Goal: Book appointment/travel/reservation

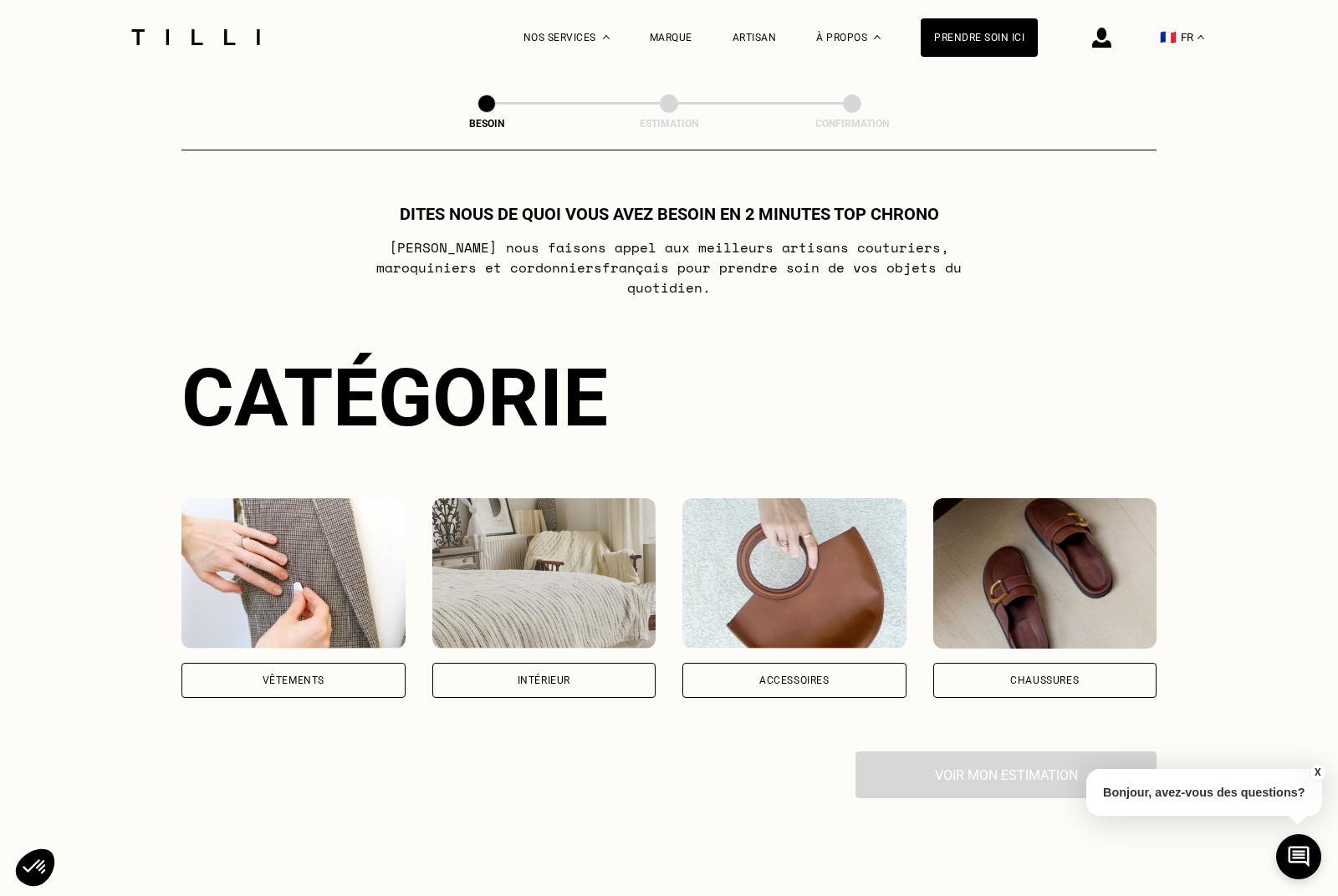
click at [543, 670] on div "Intérieur" at bounding box center [544, 680] width 224 height 35
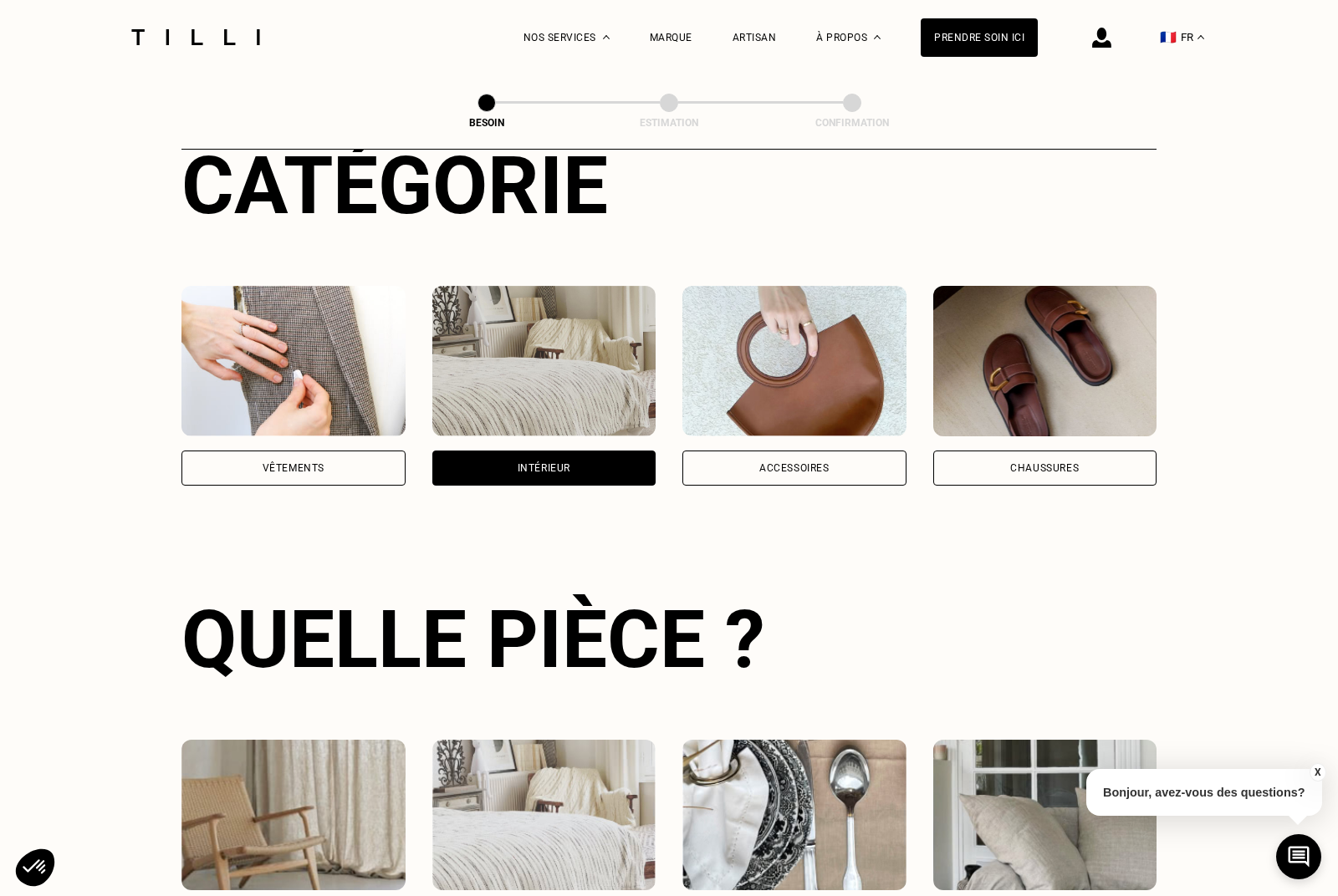
scroll to position [546, 0]
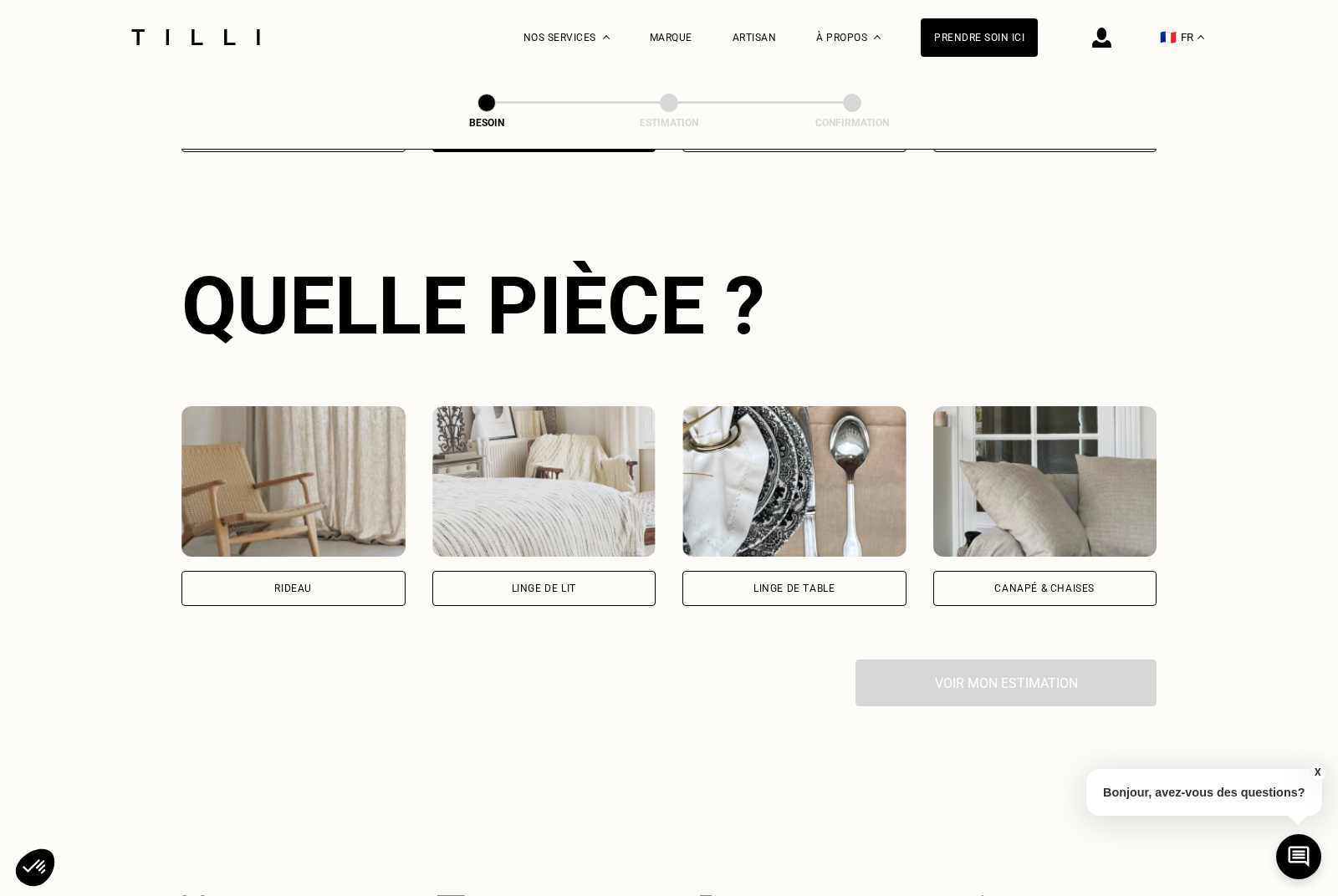
click at [298, 584] on div "Rideau" at bounding box center [292, 588] width 38 height 10
select select "FR"
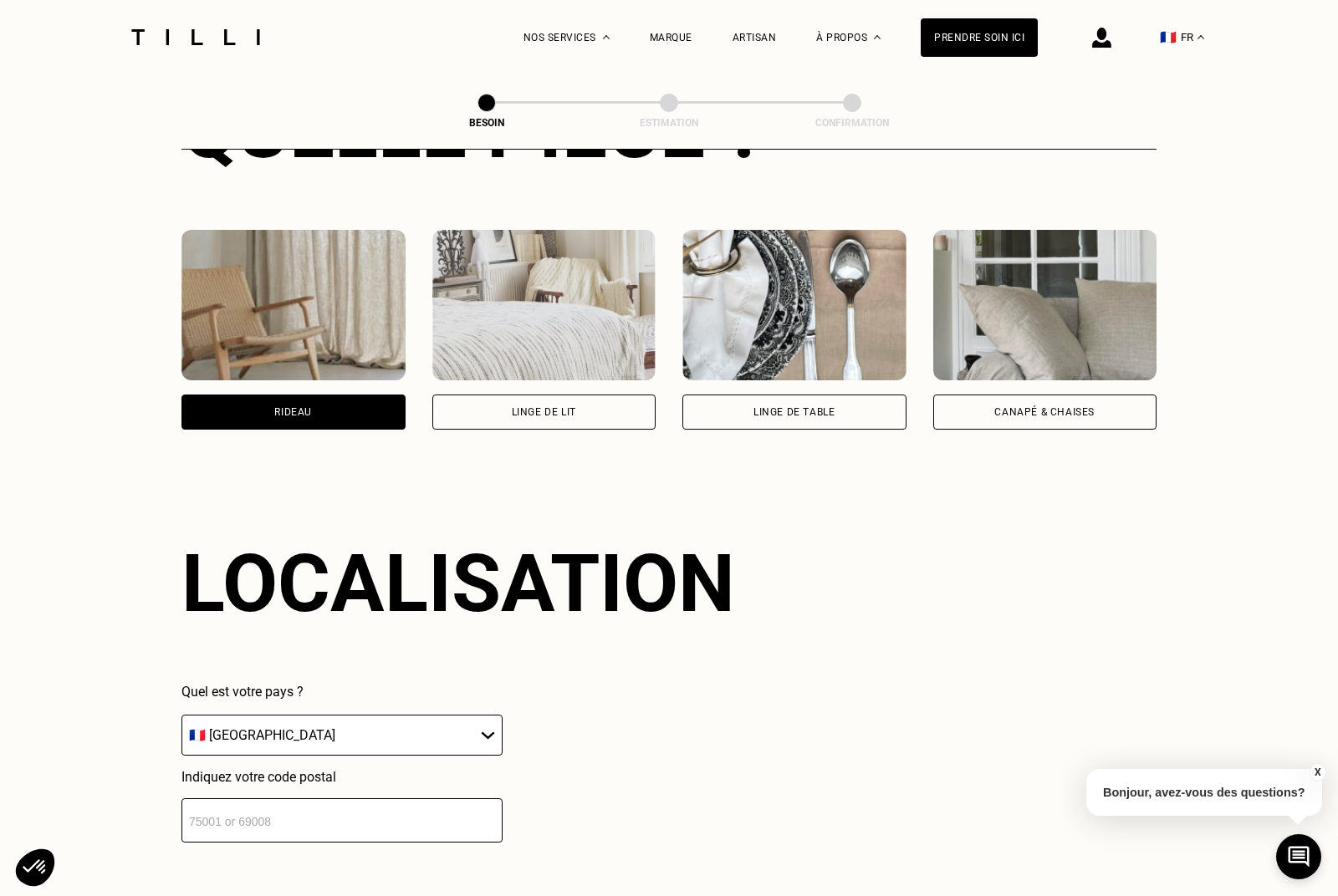
scroll to position [1001, 0]
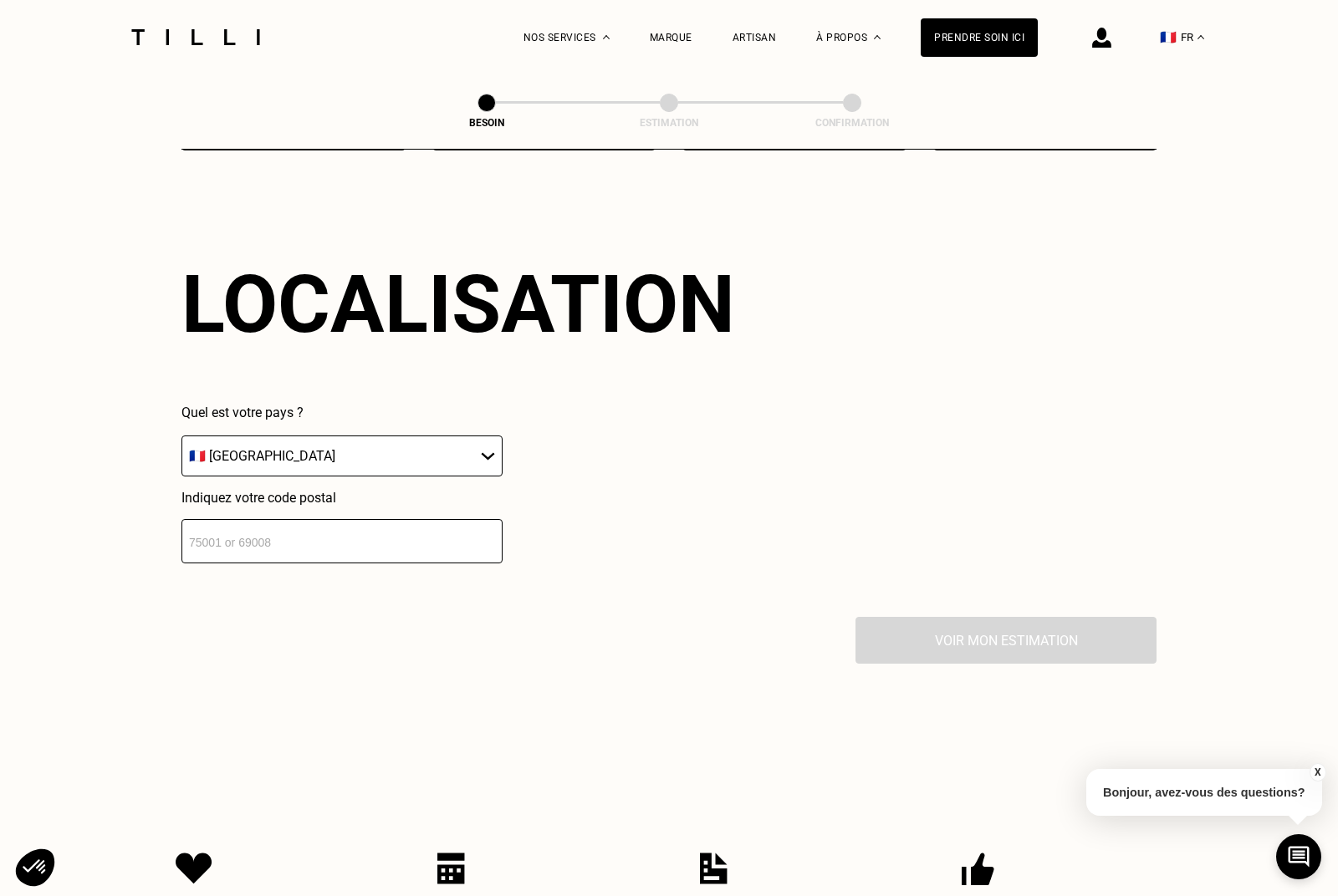
click at [336, 519] on input "number" at bounding box center [341, 541] width 321 height 44
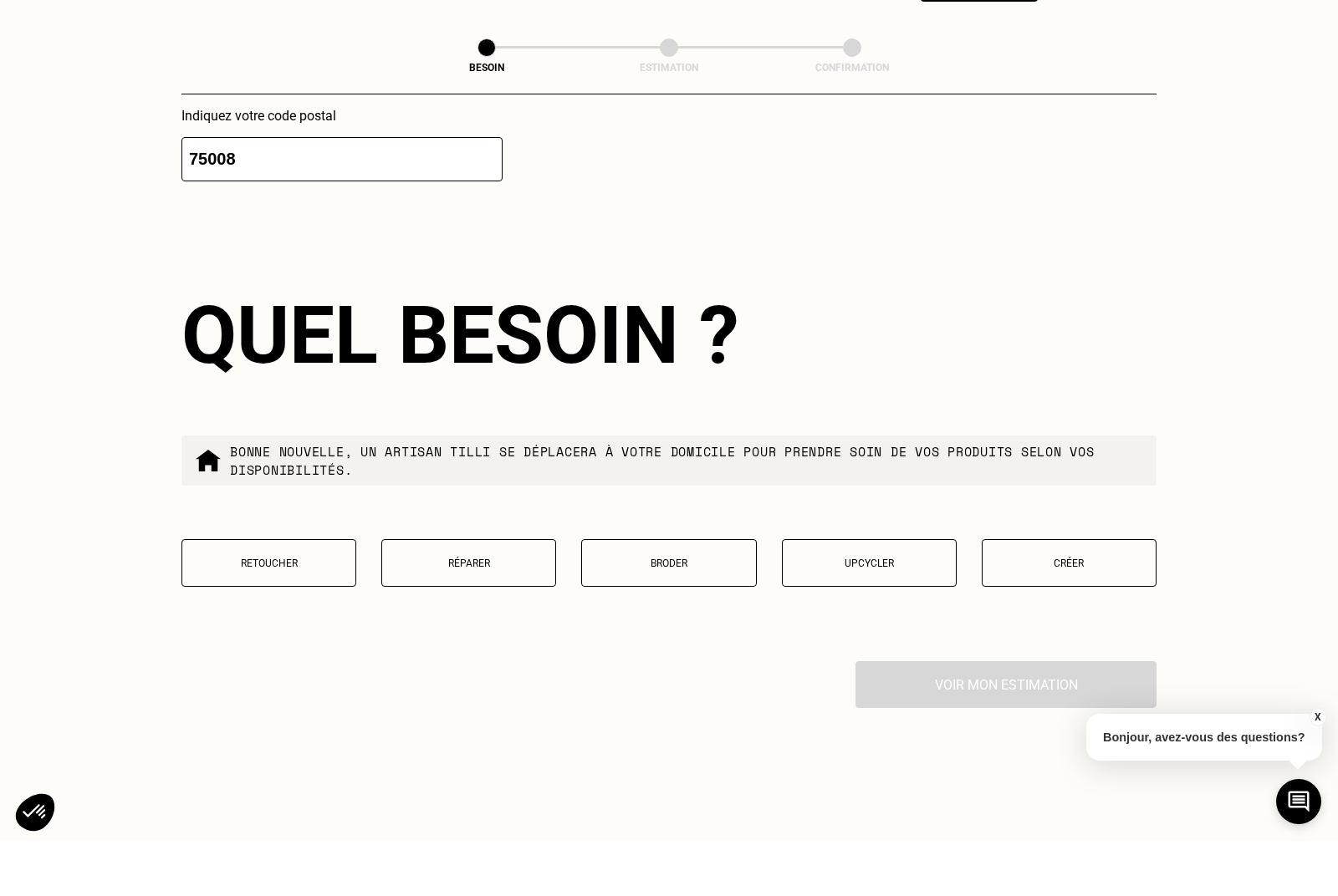
scroll to position [1370, 0]
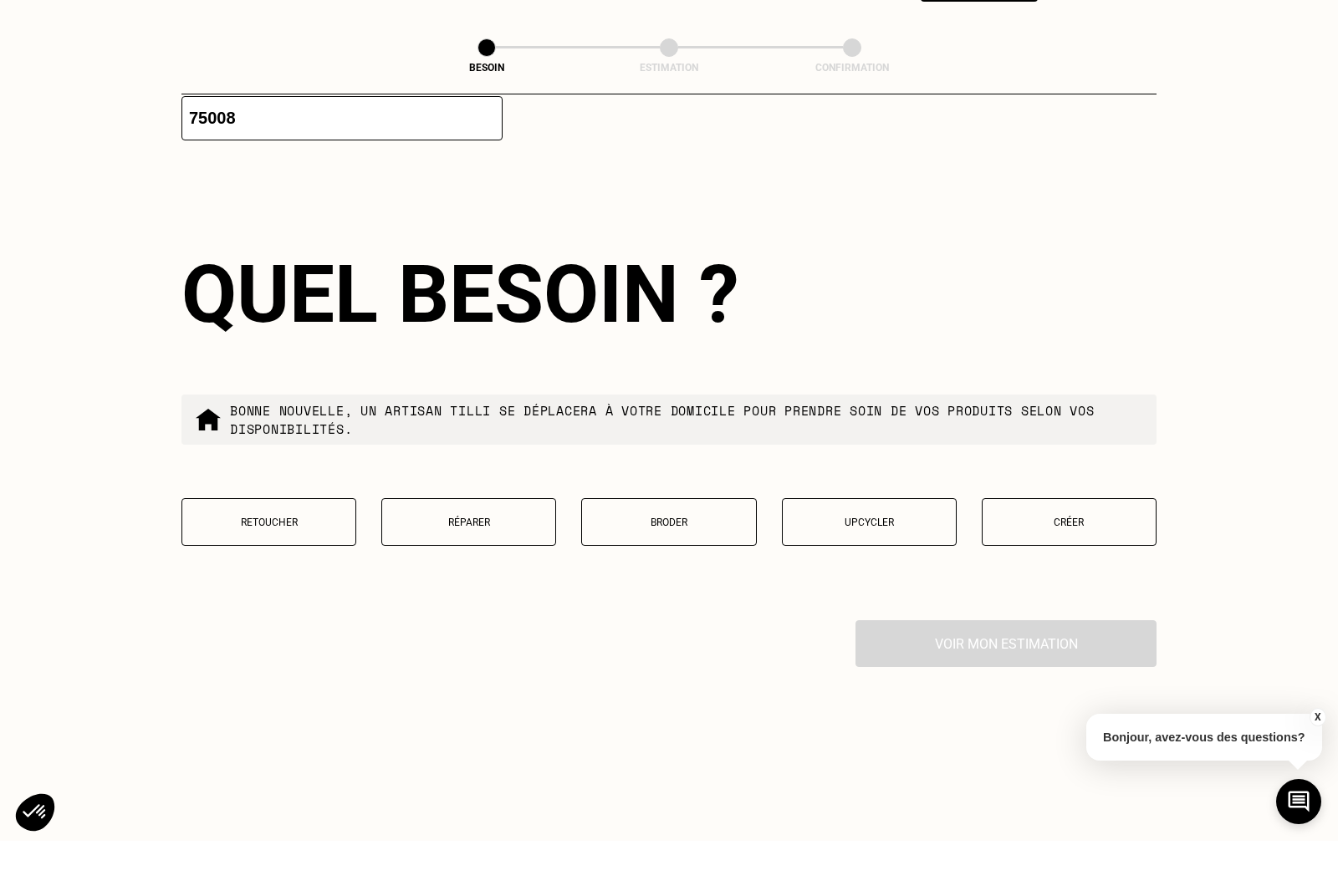
type input "75008"
click at [255, 554] on button "Retoucher" at bounding box center [268, 577] width 175 height 47
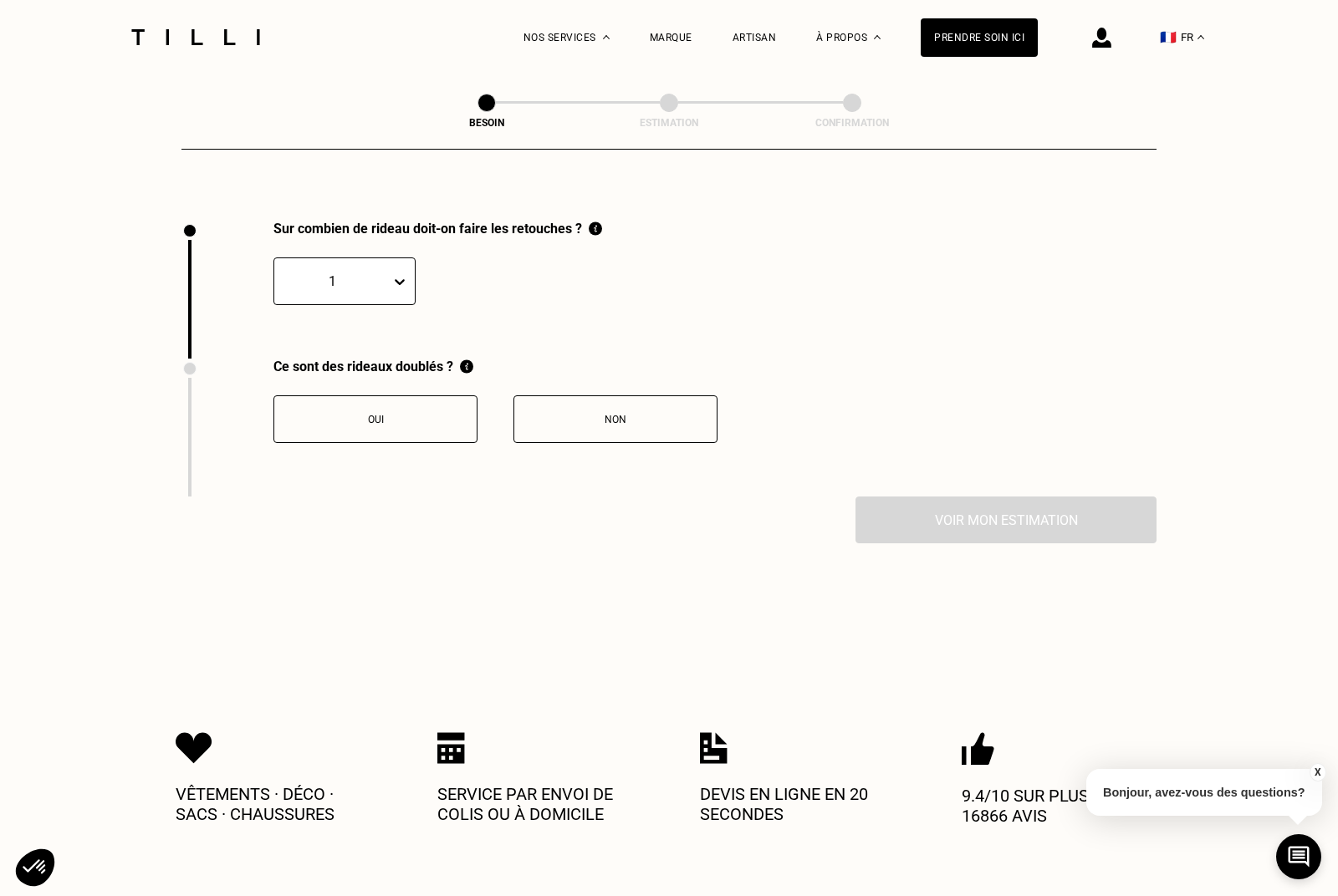
scroll to position [1855, 0]
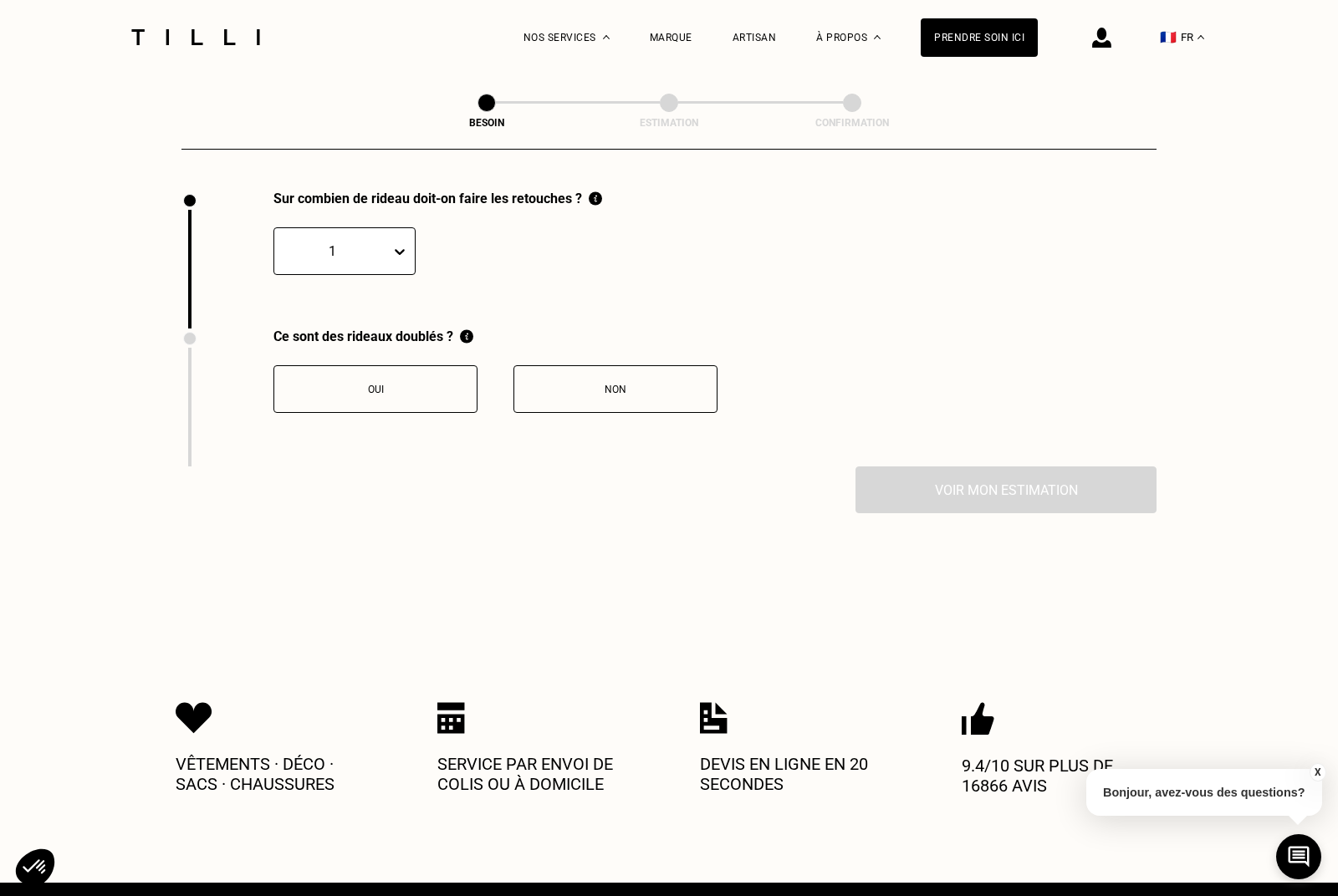
click at [403, 253] on icon at bounding box center [399, 251] width 16 height 16
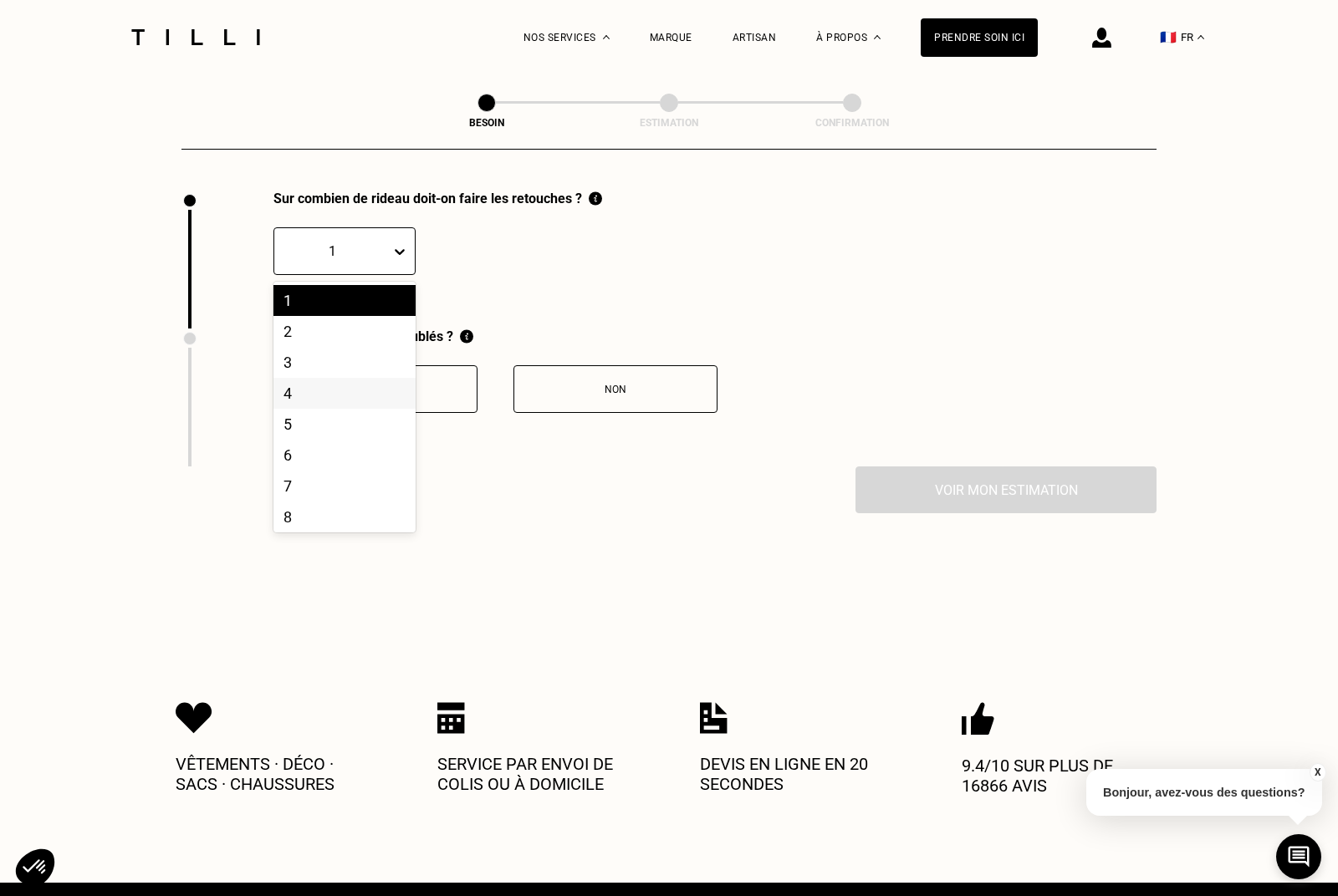
click at [355, 397] on div "4" at bounding box center [343, 394] width 142 height 31
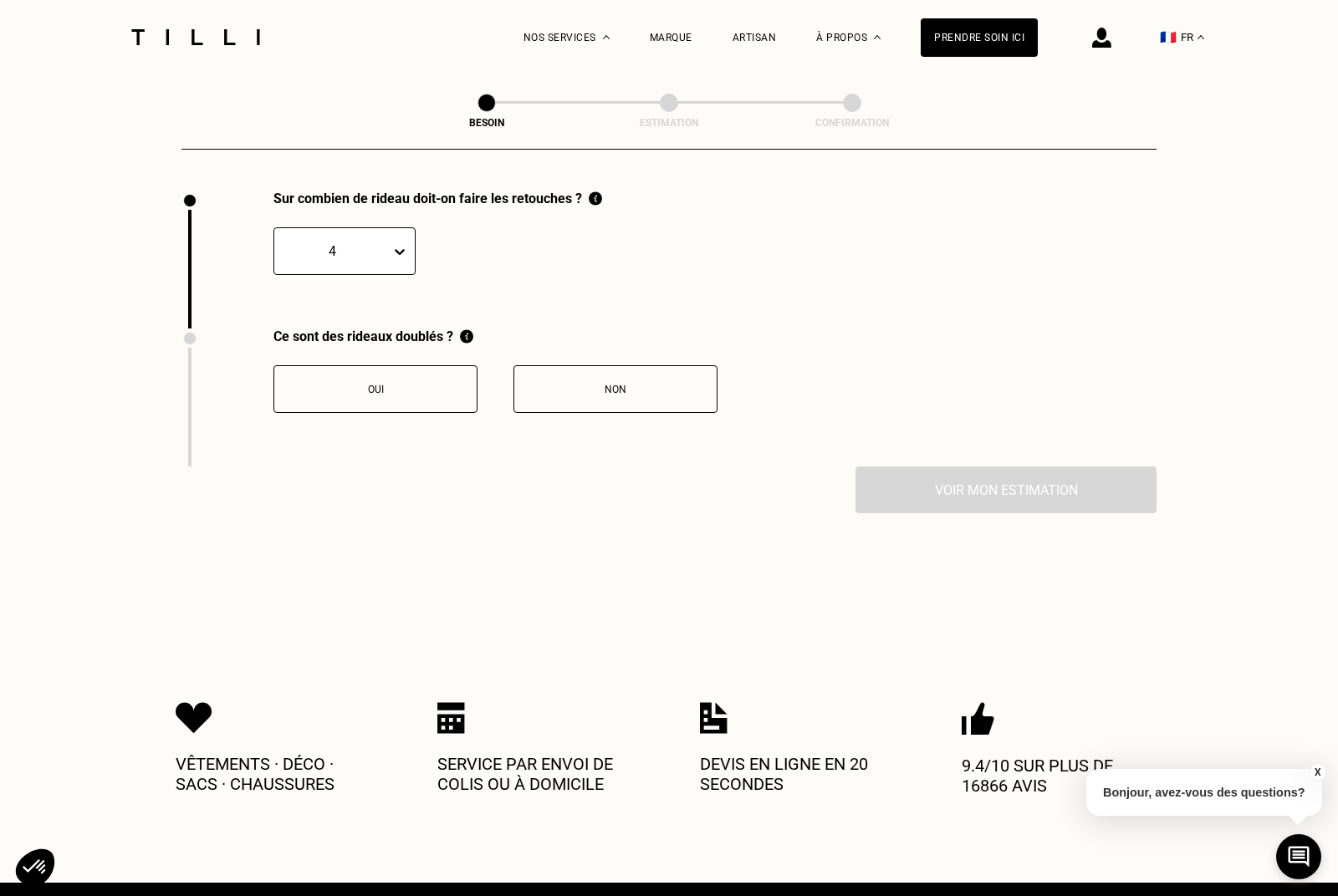
click at [392, 386] on div "Oui" at bounding box center [375, 390] width 185 height 12
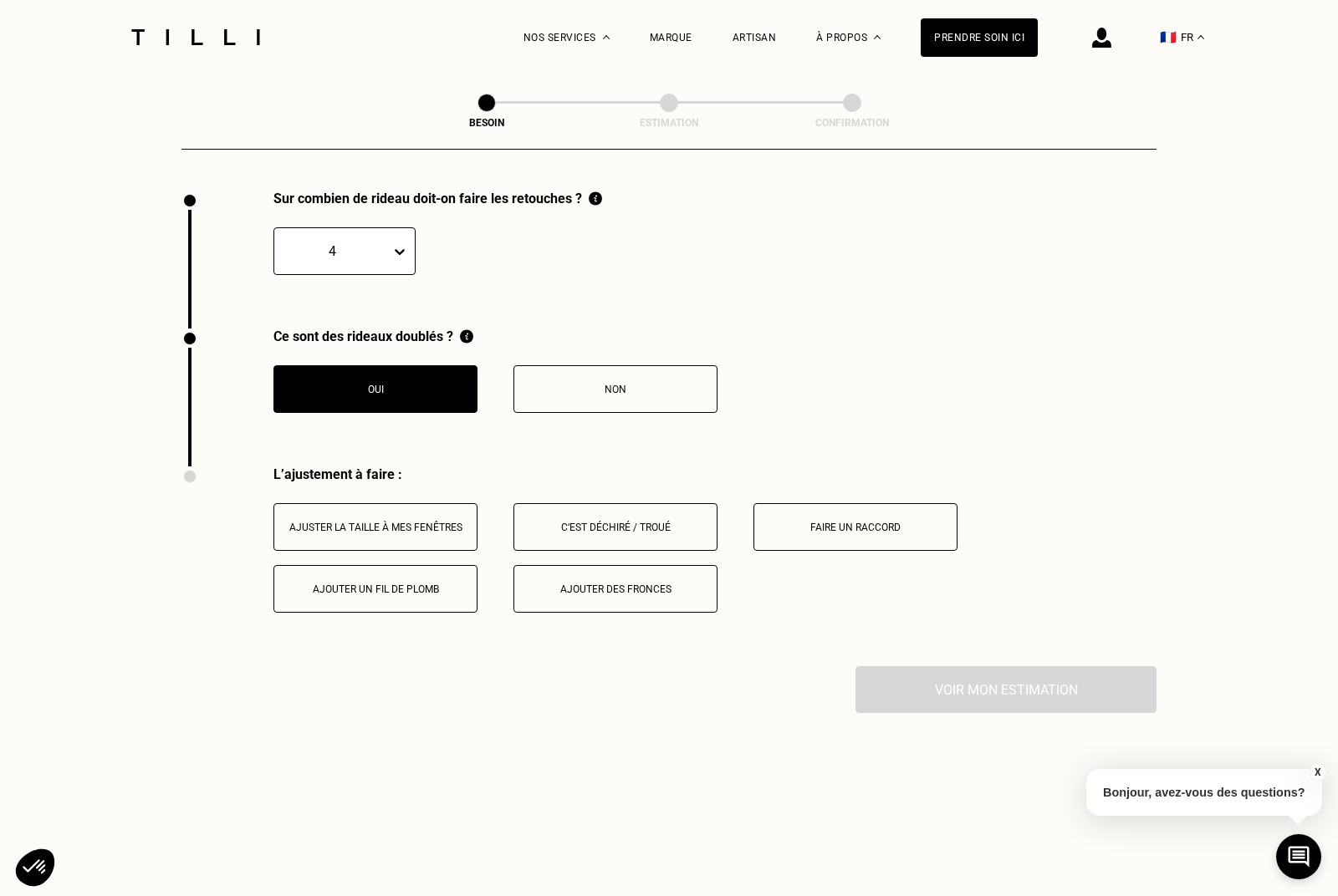
scroll to position [1864, 0]
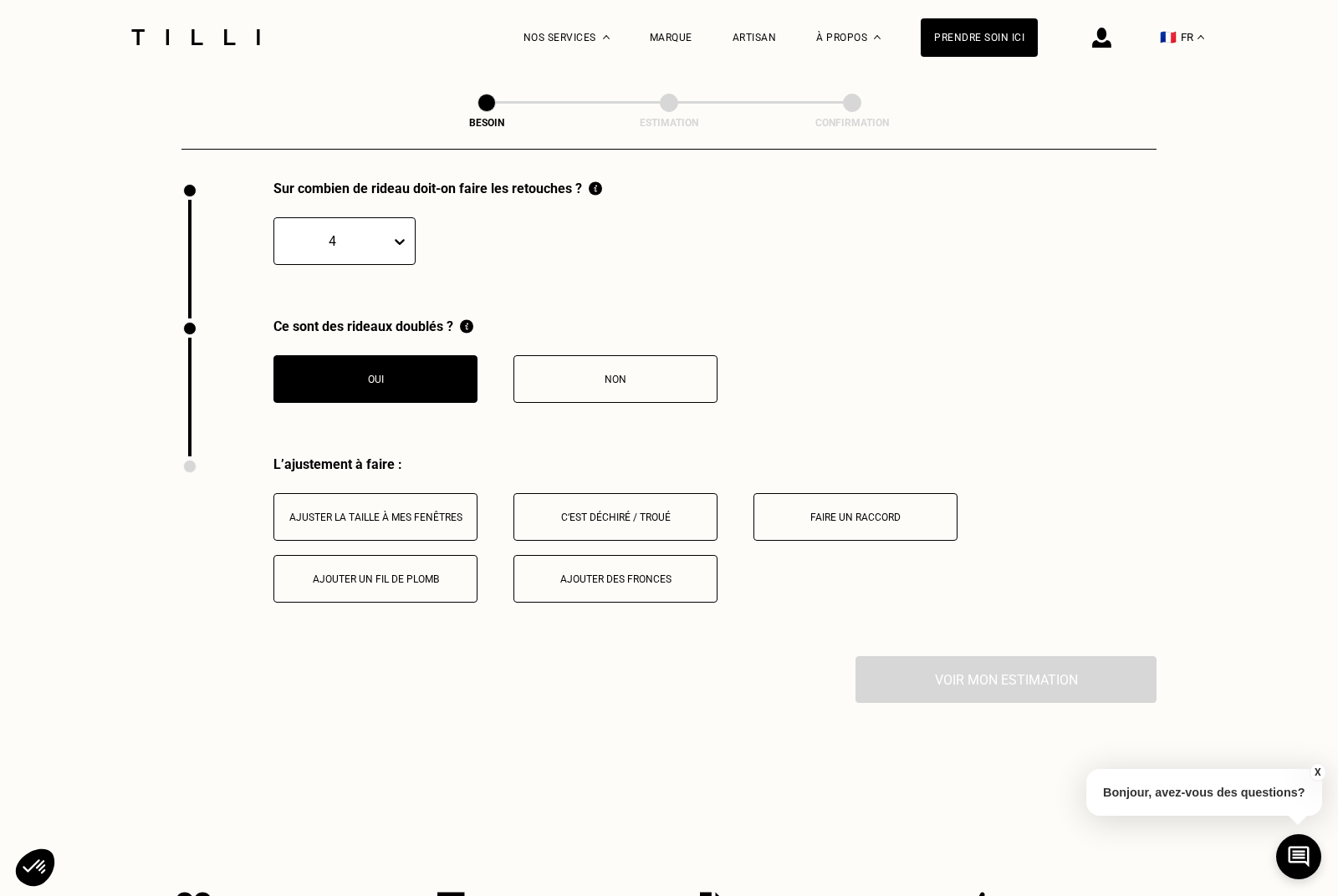
click at [417, 525] on button "Ajuster la taille à mes fenêtres" at bounding box center [375, 516] width 205 height 47
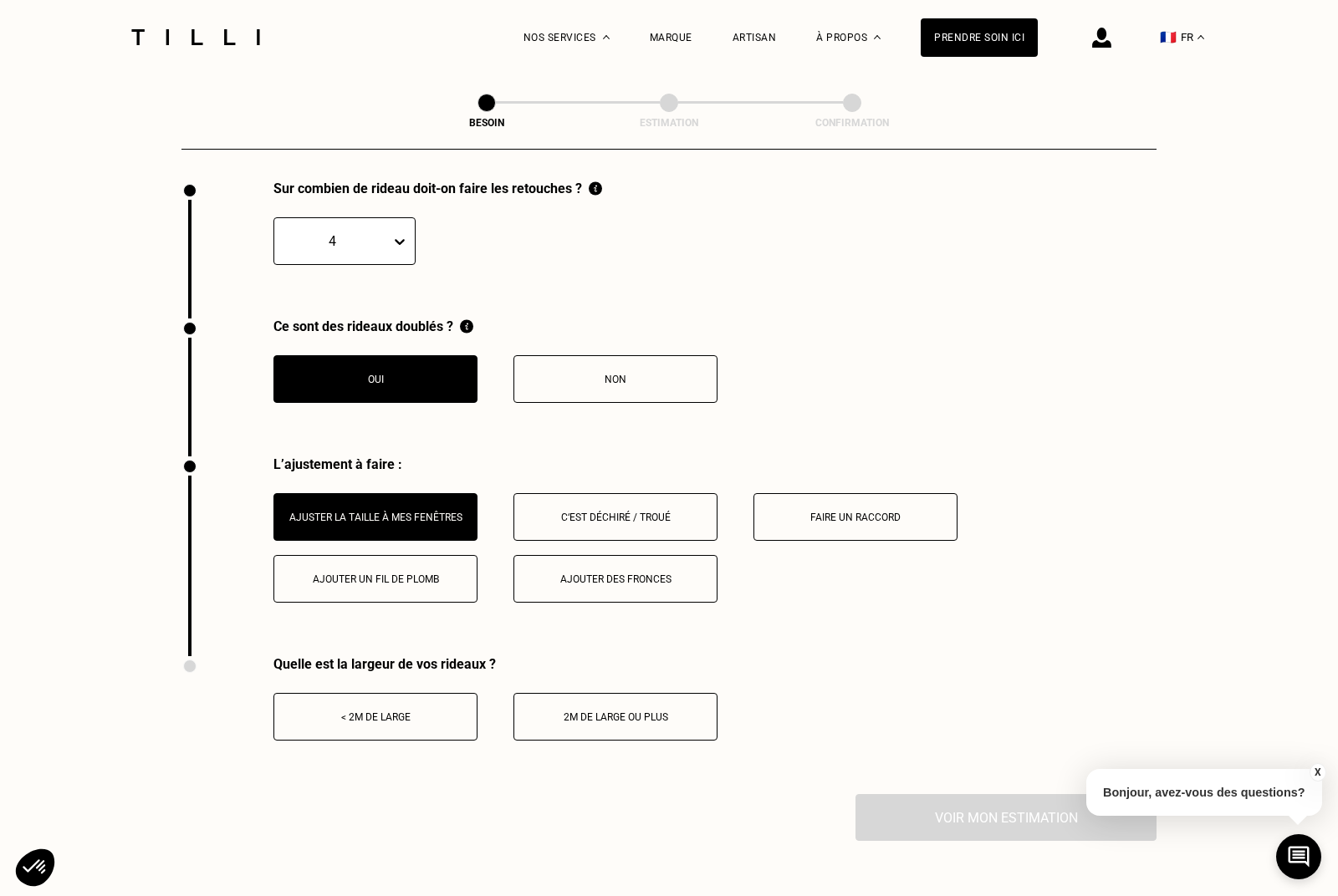
click at [418, 724] on button "< 2m de large" at bounding box center [375, 717] width 205 height 47
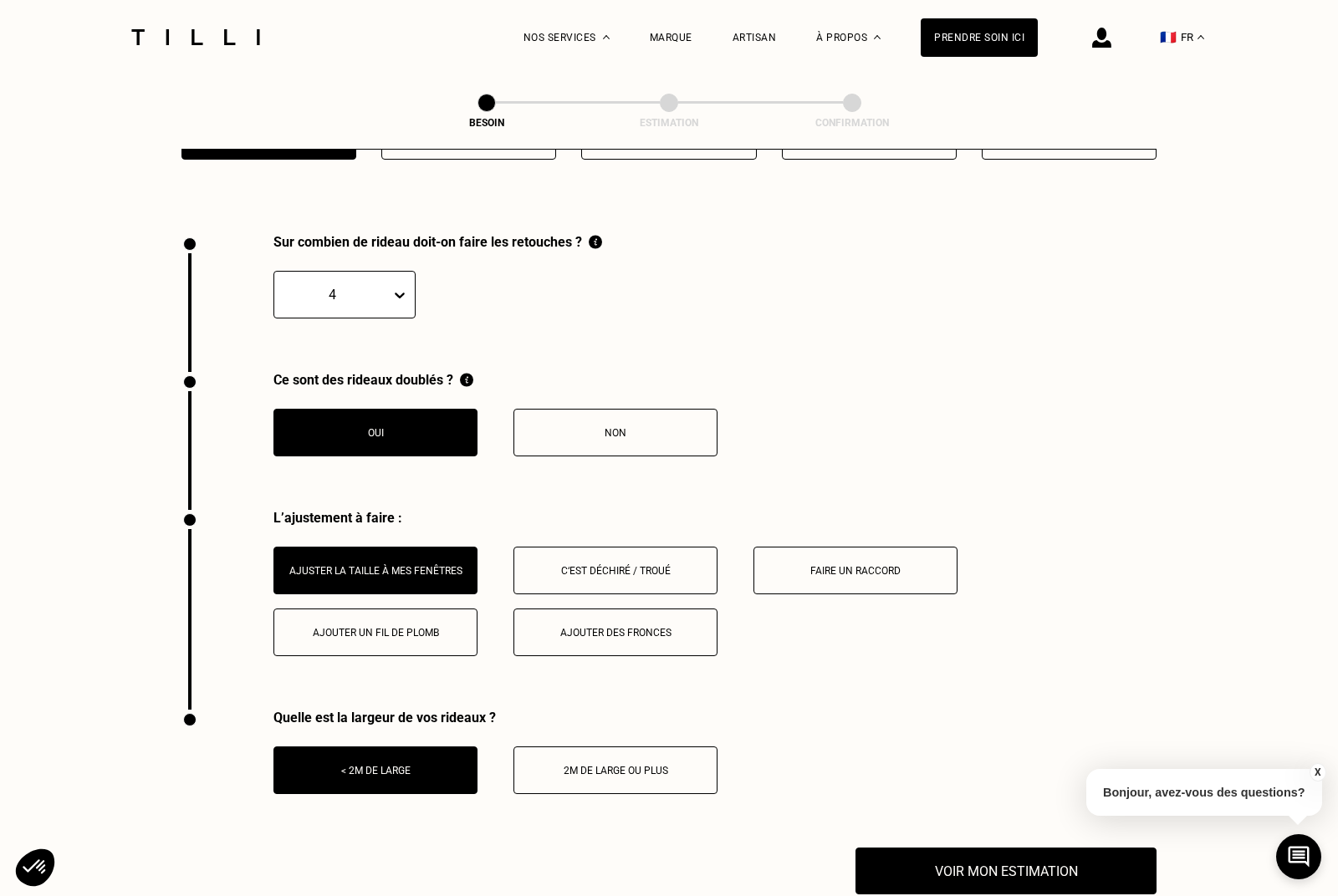
scroll to position [1791, 0]
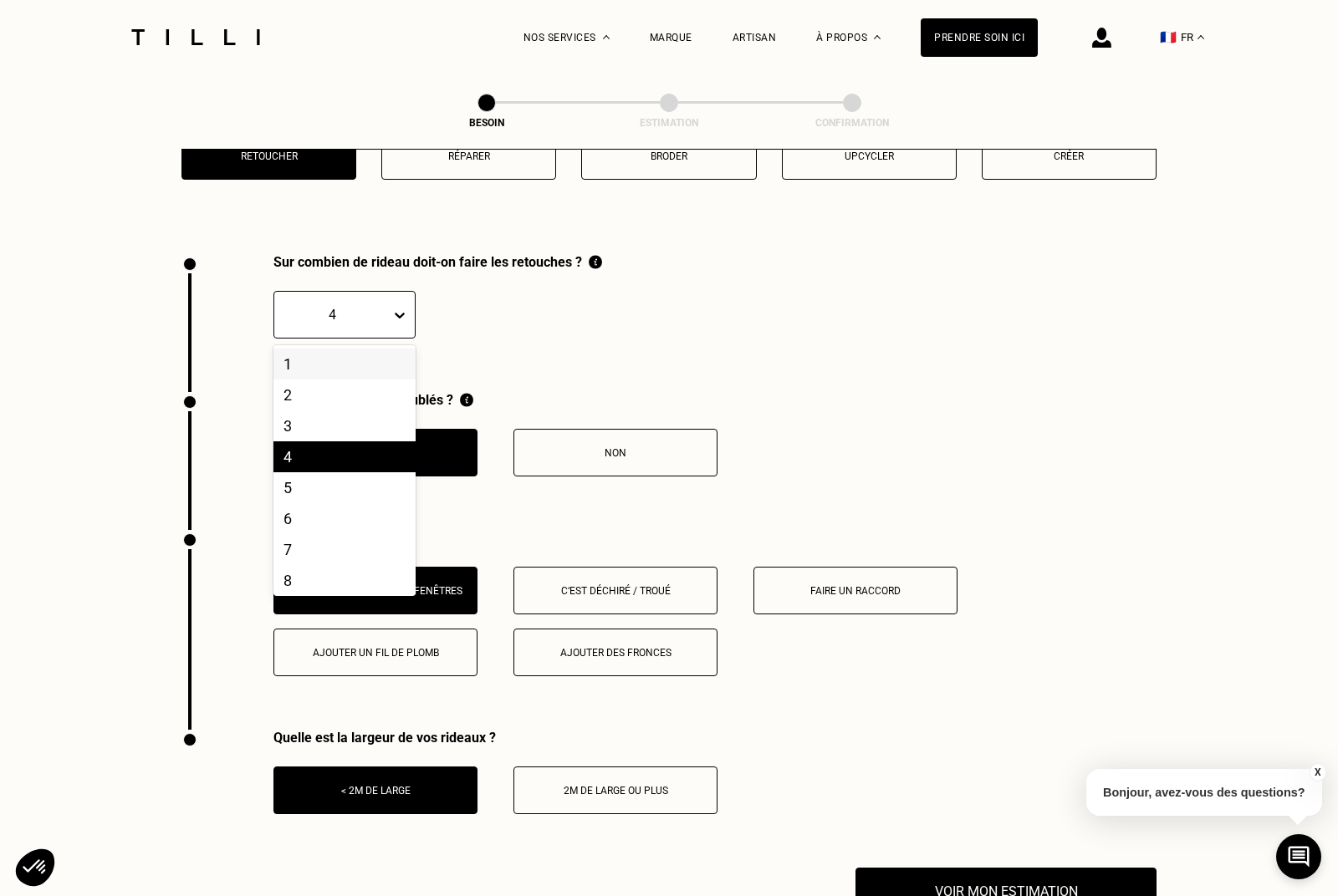
click at [404, 301] on div at bounding box center [403, 314] width 23 height 30
click at [334, 552] on div "10" at bounding box center [343, 557] width 142 height 31
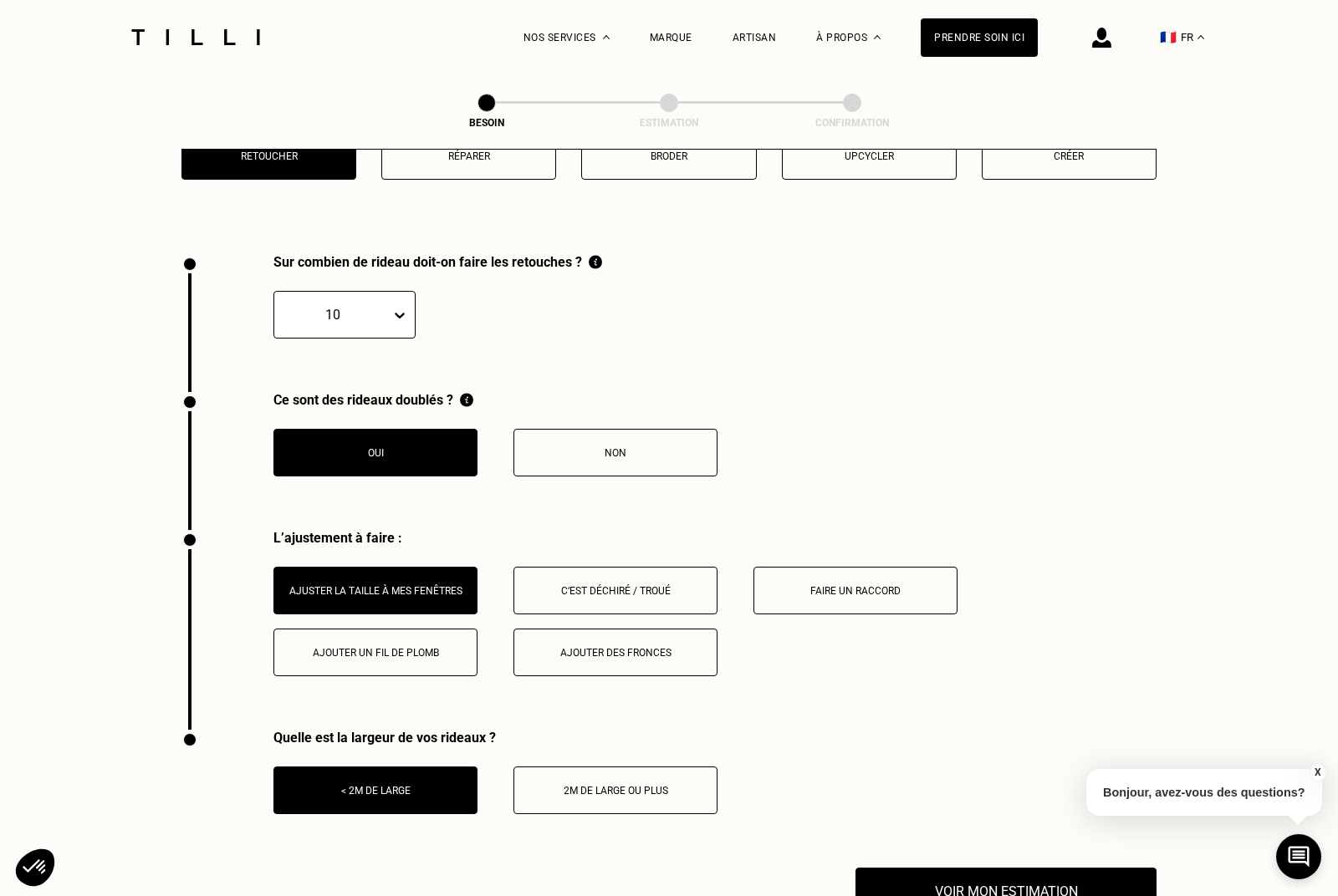
click at [396, 312] on icon at bounding box center [399, 314] width 16 height 16
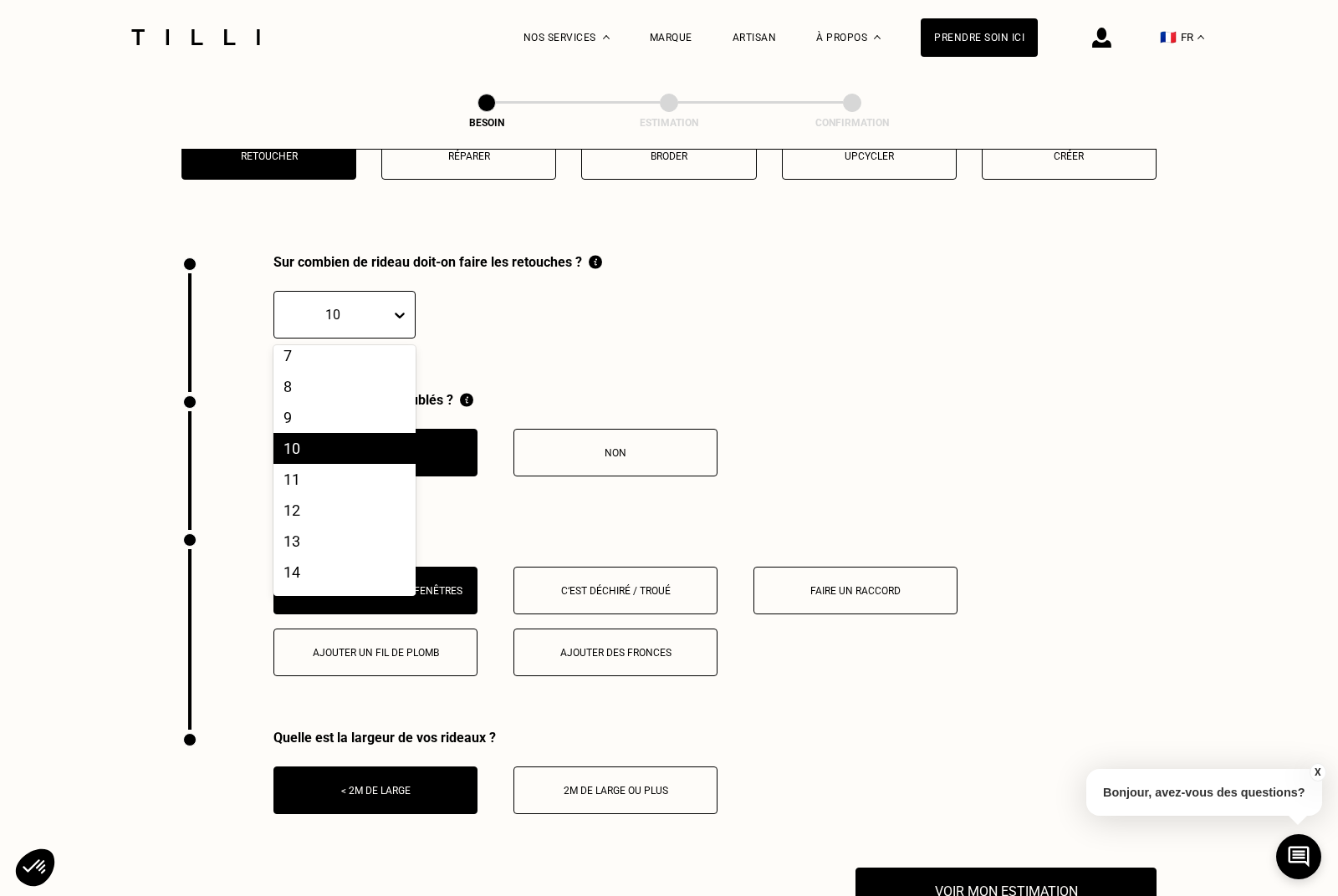
scroll to position [293, 0]
click at [334, 546] on div "16" at bounding box center [343, 534] width 142 height 31
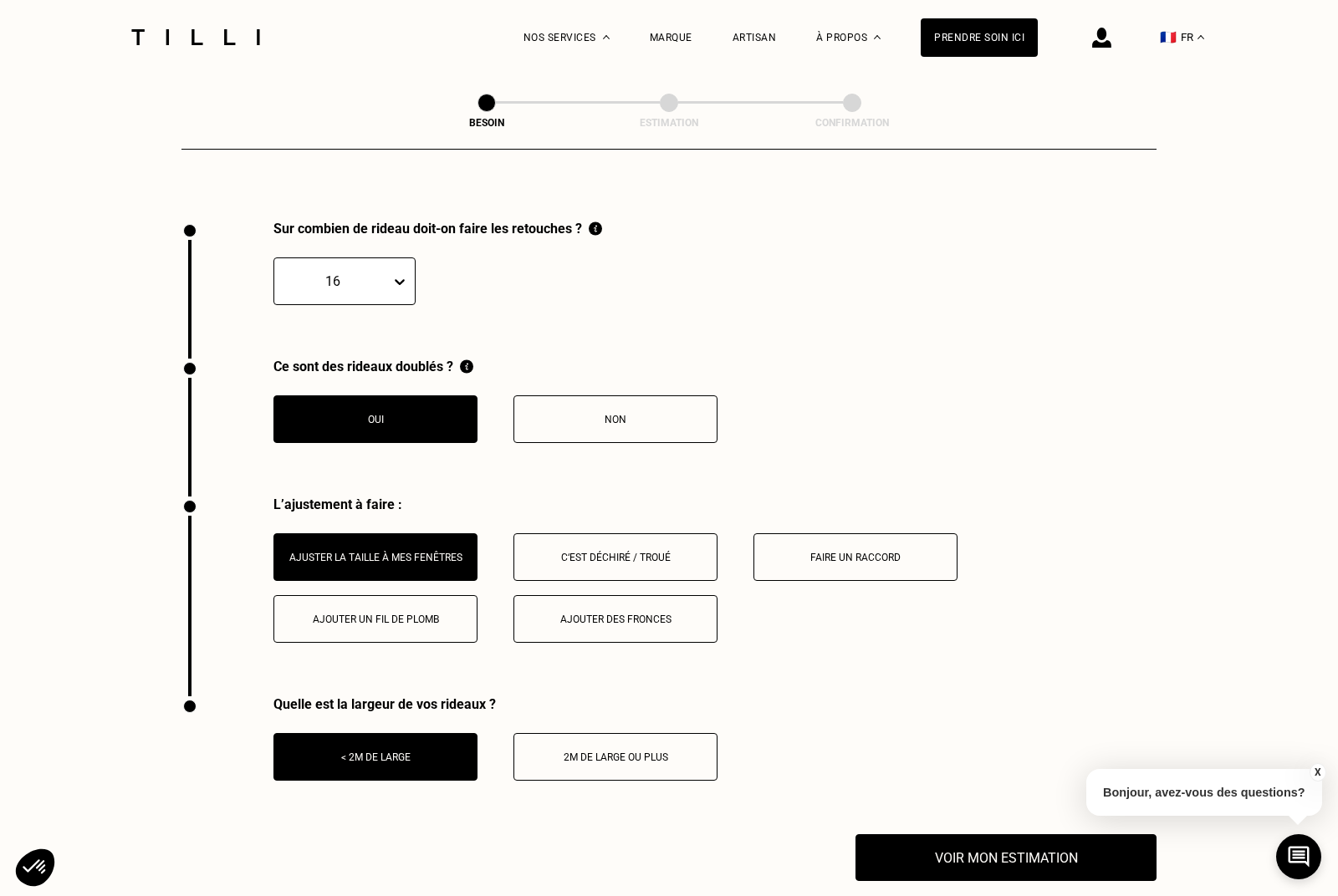
scroll to position [1848, 0]
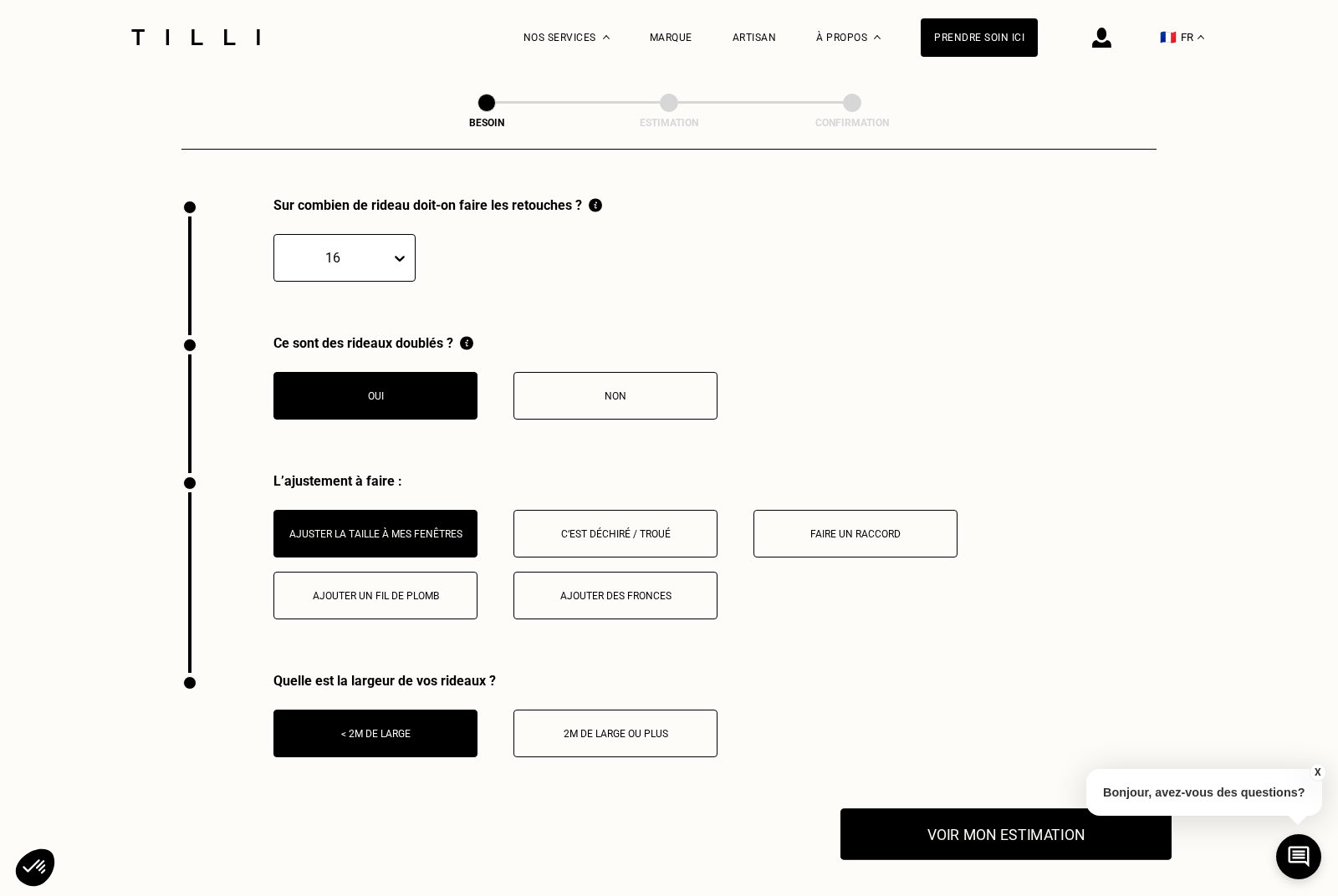
click at [967, 845] on button "Voir mon estimation" at bounding box center [1005, 834] width 331 height 52
click at [607, 394] on div "Non" at bounding box center [615, 396] width 185 height 12
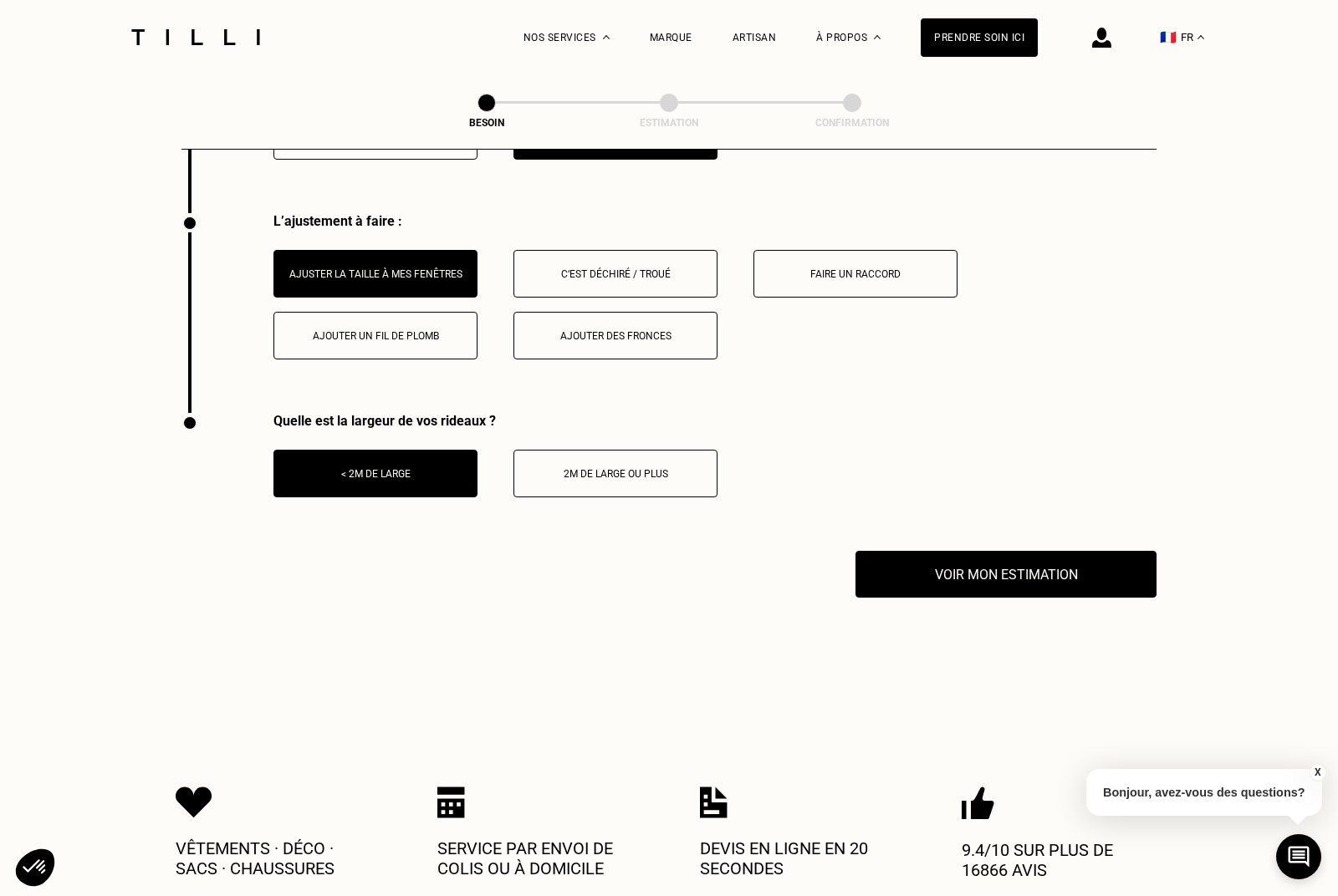
scroll to position [2131, 0]
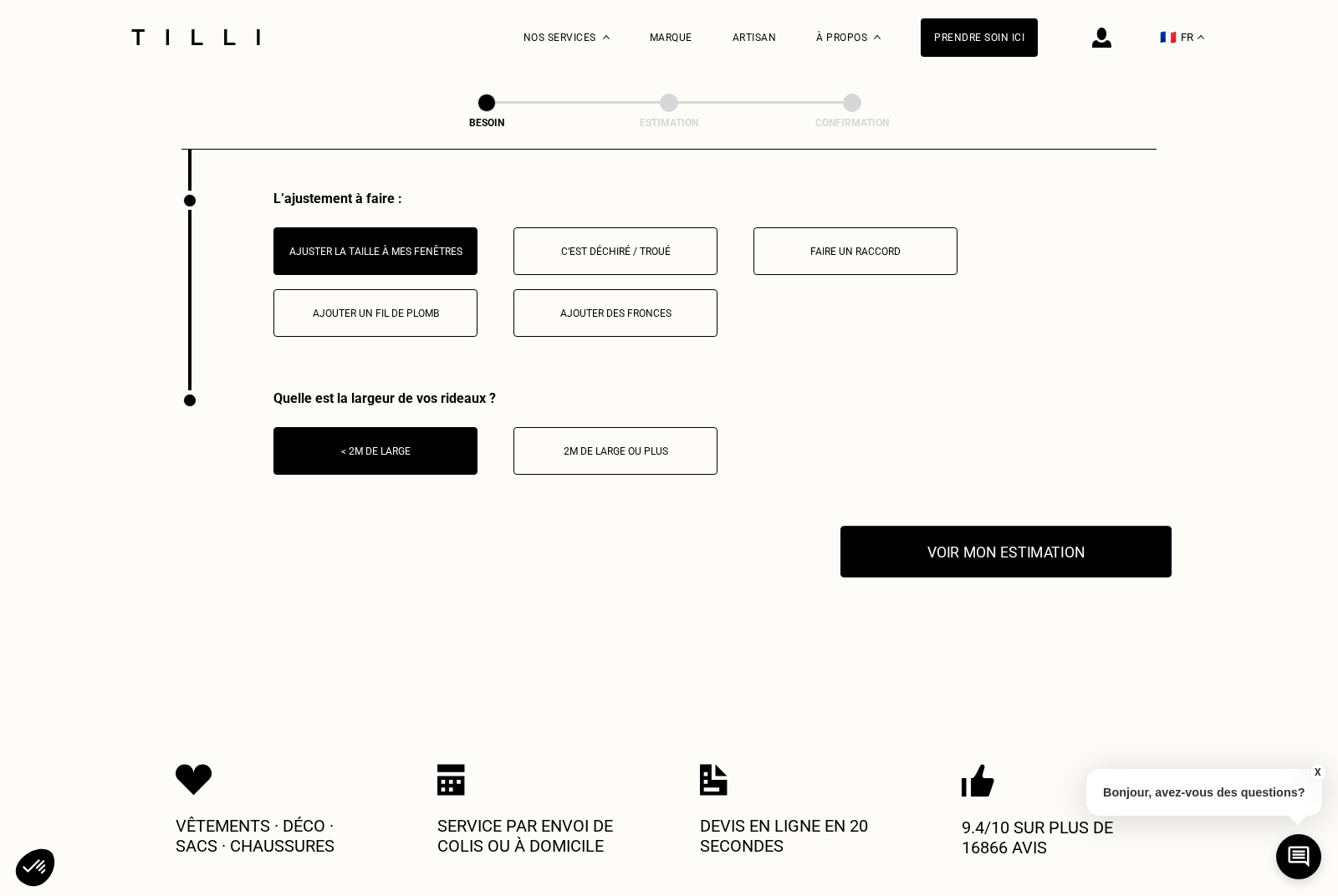
click at [997, 548] on button "Voir mon estimation" at bounding box center [1005, 552] width 331 height 52
